Goal: Transaction & Acquisition: Subscribe to service/newsletter

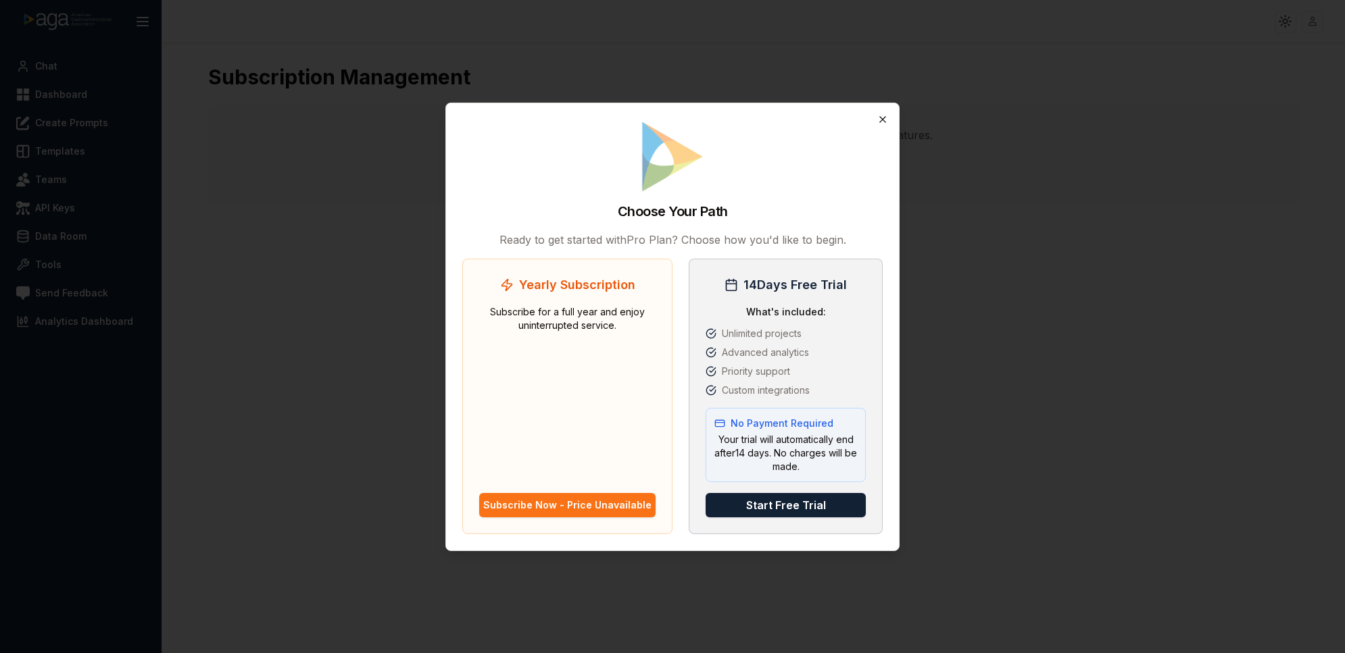
click at [878, 120] on icon "button" at bounding box center [882, 119] width 11 height 11
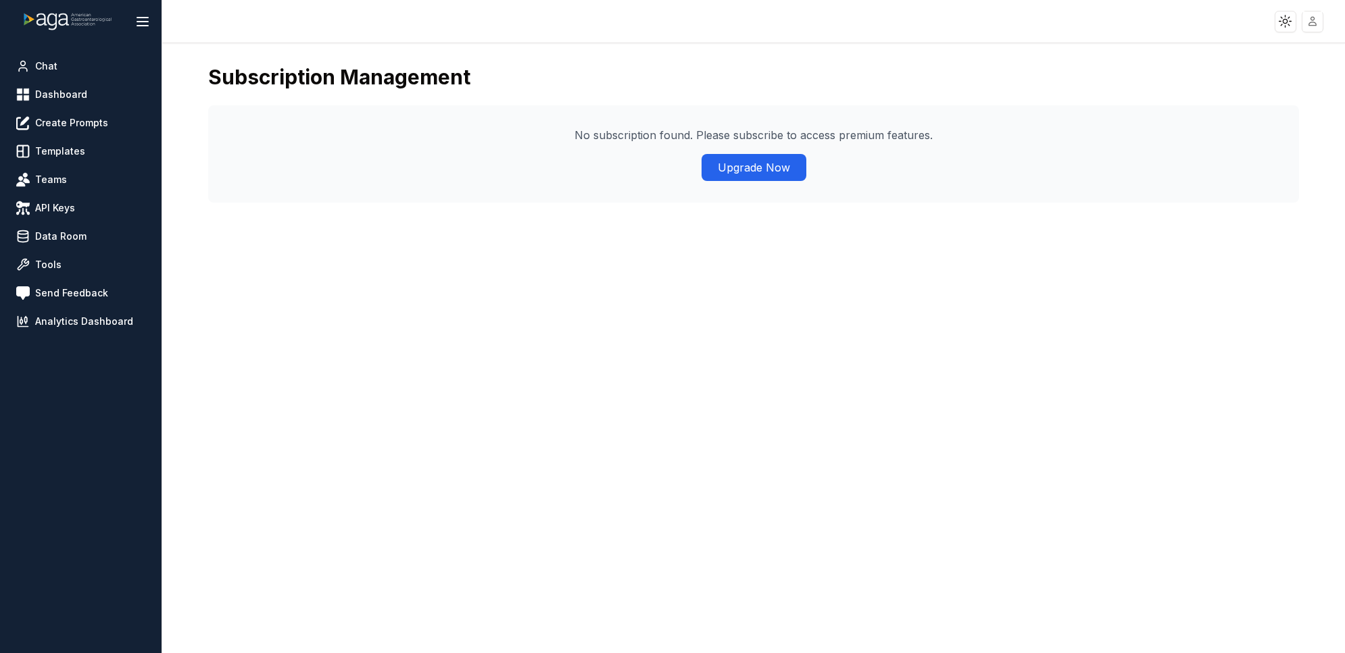
click at [54, 11] on img at bounding box center [67, 21] width 101 height 101
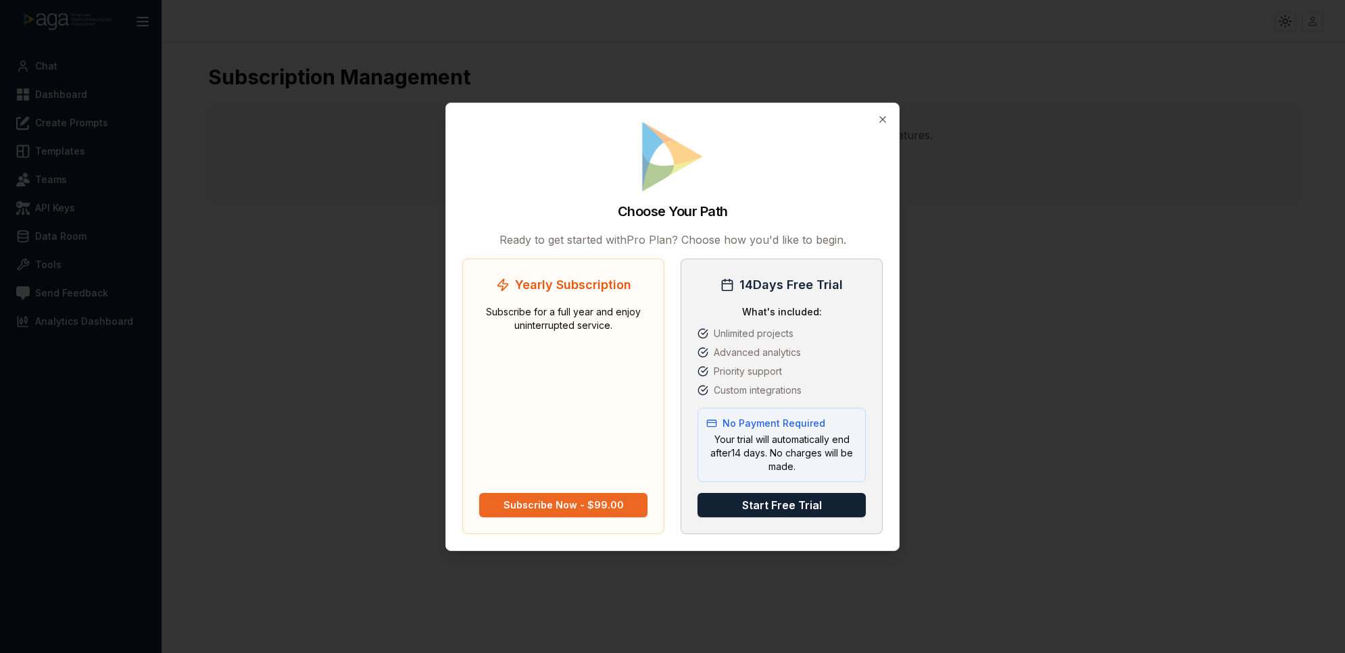
click at [547, 504] on div "Subscribe Now - $99.00" at bounding box center [563, 506] width 120 height 14
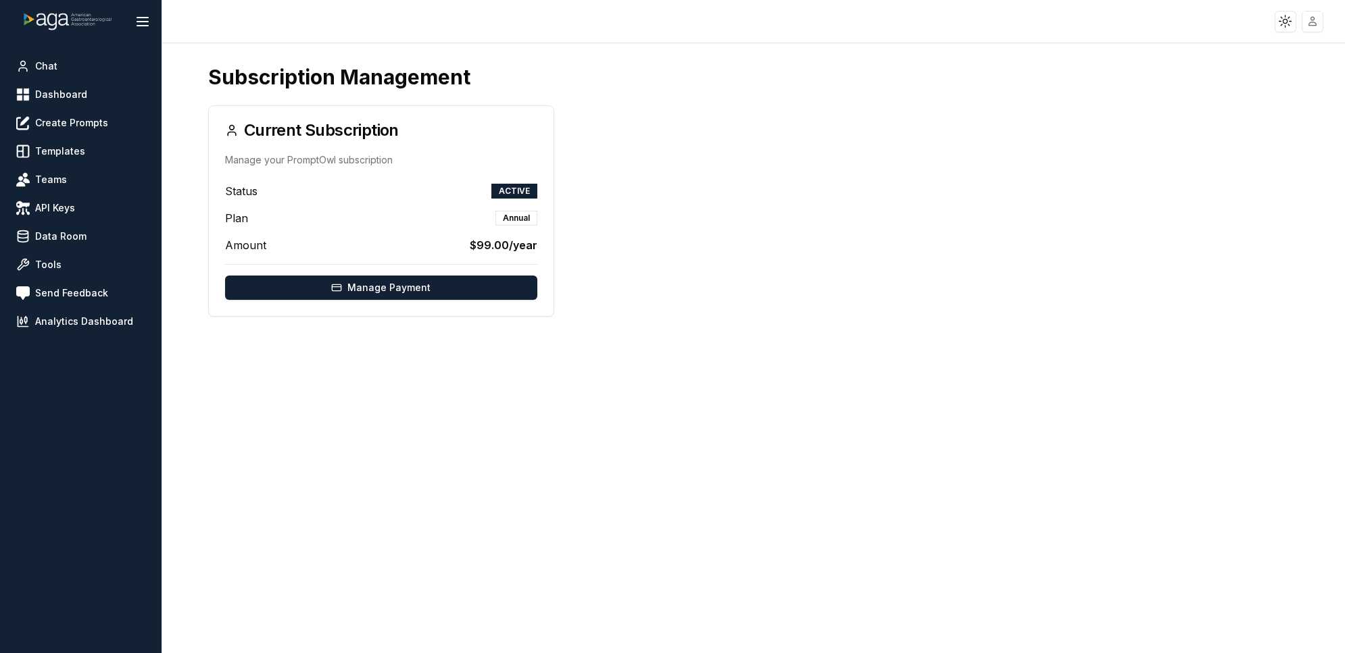
click at [51, 19] on img at bounding box center [67, 21] width 101 height 101
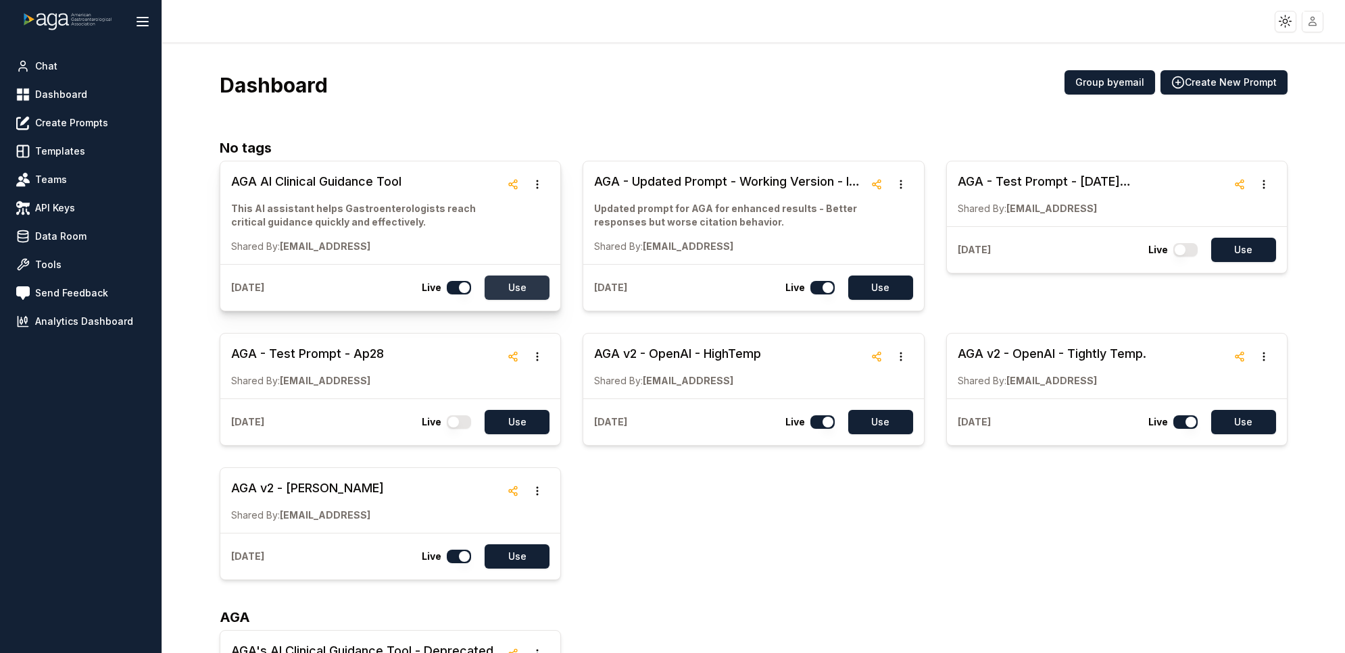
click at [515, 287] on button "Use" at bounding box center [517, 288] width 65 height 24
